Goal: Information Seeking & Learning: Learn about a topic

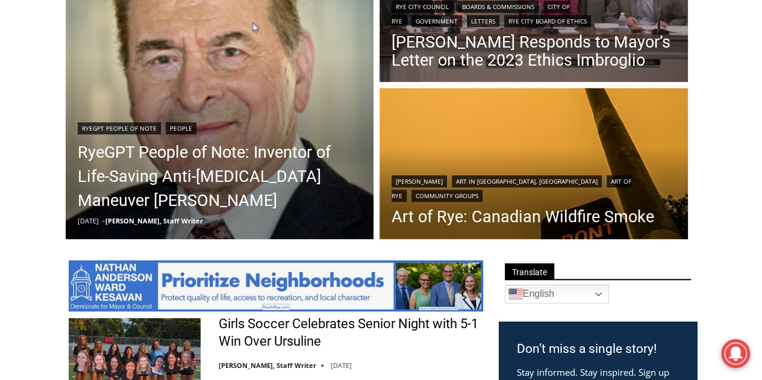
scroll to position [395, 0]
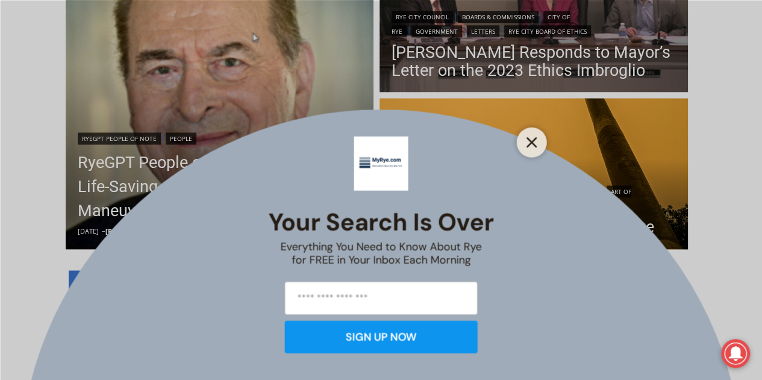
click at [531, 138] on icon "Close" at bounding box center [531, 142] width 11 height 11
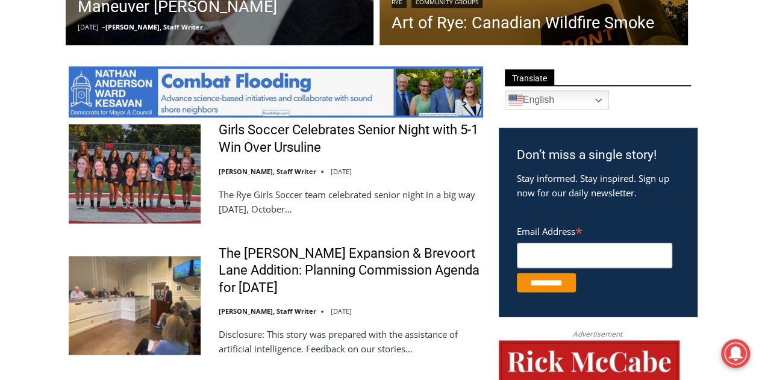
scroll to position [612, 0]
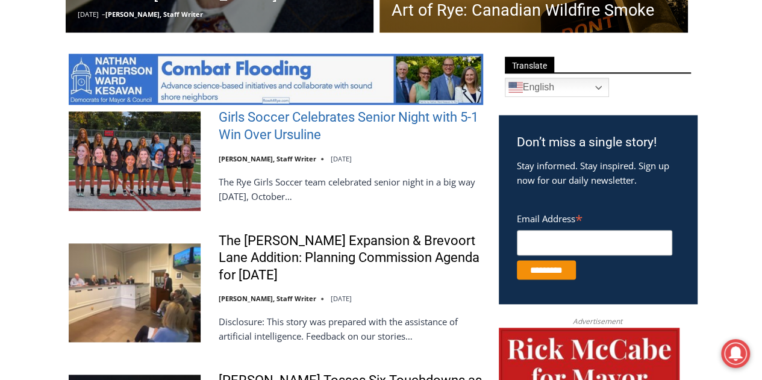
click at [290, 132] on link "Girls Soccer Celebrates Senior Night with 5-1 Win Over Ursuline" at bounding box center [351, 126] width 264 height 34
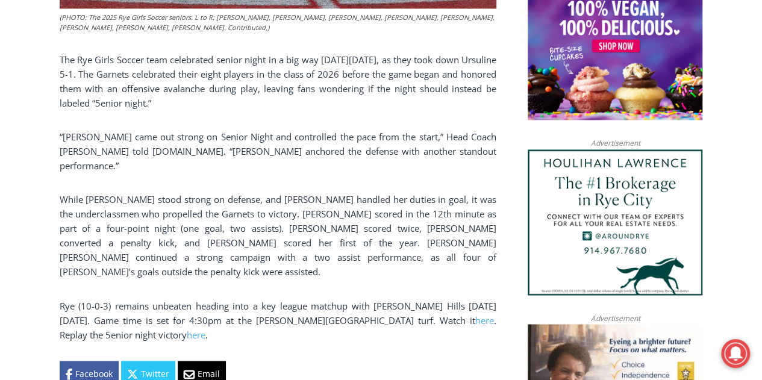
scroll to position [882, 0]
